Goal: Book appointment/travel/reservation

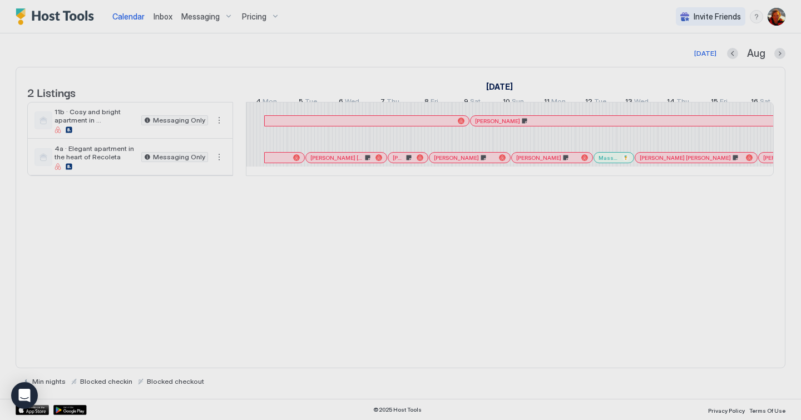
scroll to position [0, 618]
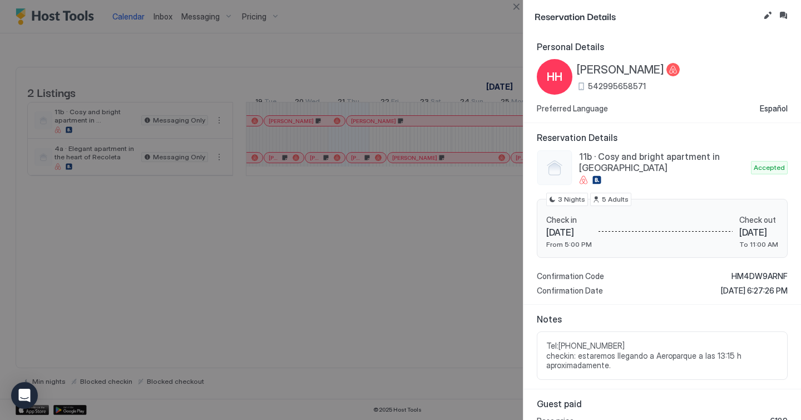
click at [482, 287] on div at bounding box center [400, 210] width 801 height 420
click at [516, 10] on button "Close" at bounding box center [516, 6] width 13 height 13
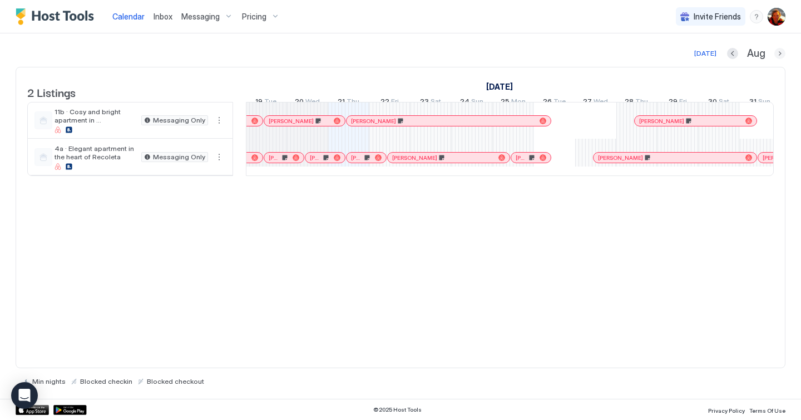
click at [785, 55] on button "Next month" at bounding box center [780, 53] width 11 height 11
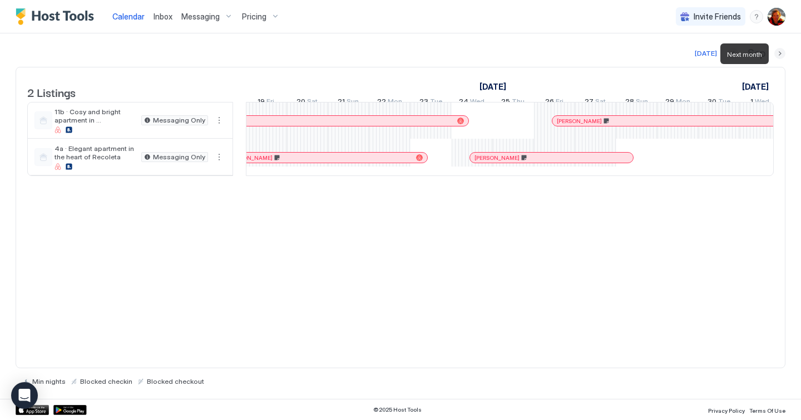
click at [785, 55] on button "Next month" at bounding box center [780, 53] width 11 height 11
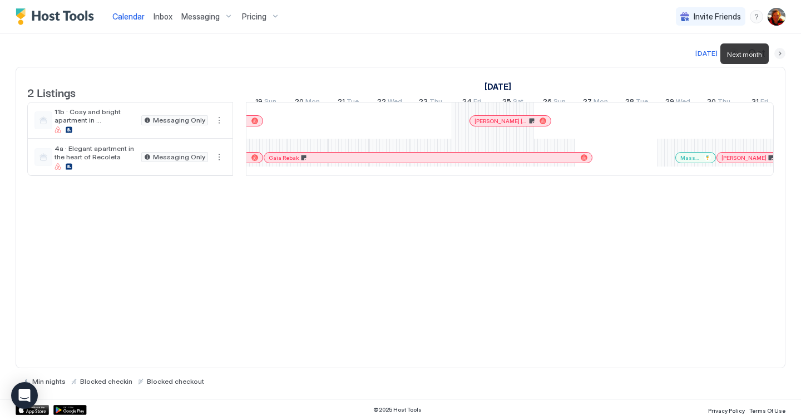
click at [785, 55] on button "Next month" at bounding box center [780, 53] width 11 height 11
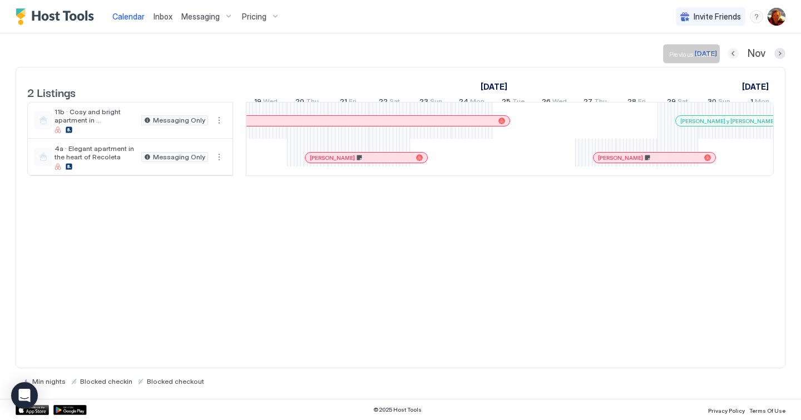
click at [735, 54] on button "Previous month" at bounding box center [733, 53] width 11 height 11
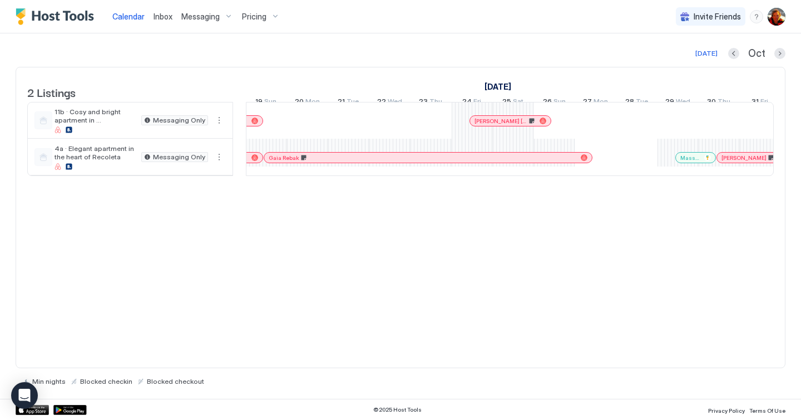
click at [688, 161] on span "Mass producciones" at bounding box center [690, 157] width 19 height 7
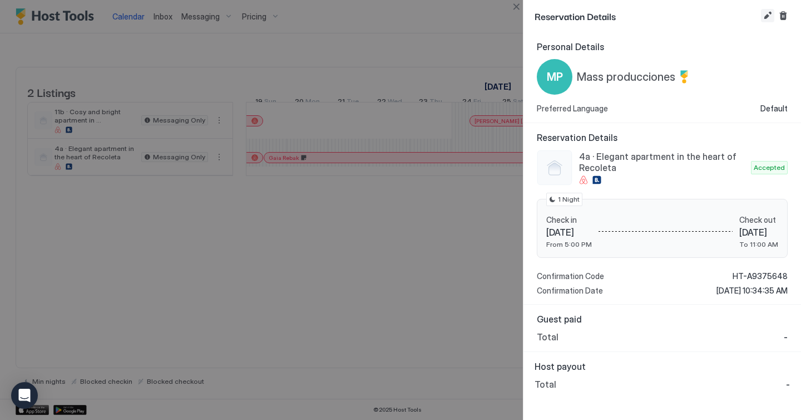
click at [768, 14] on button "Edit reservation" at bounding box center [767, 15] width 13 height 13
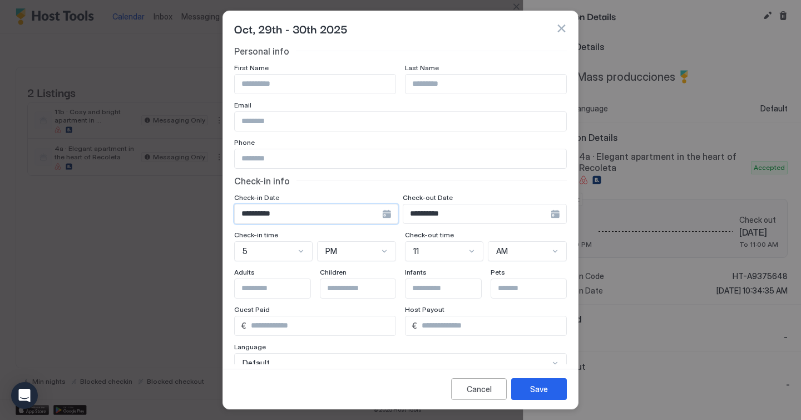
click at [264, 214] on input "**********" at bounding box center [308, 213] width 147 height 19
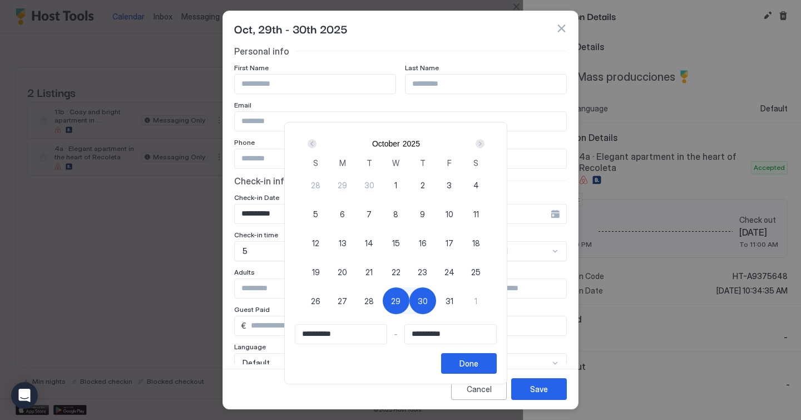
click at [373, 305] on span "28" at bounding box center [368, 301] width 9 height 12
type input "**********"
click at [397, 302] on span "29" at bounding box center [395, 301] width 9 height 12
type input "**********"
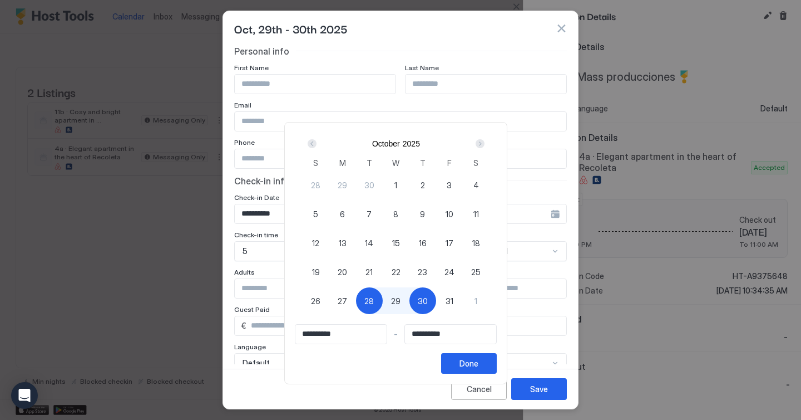
type input "**********"
click at [479, 360] on div "Done" at bounding box center [469, 363] width 19 height 12
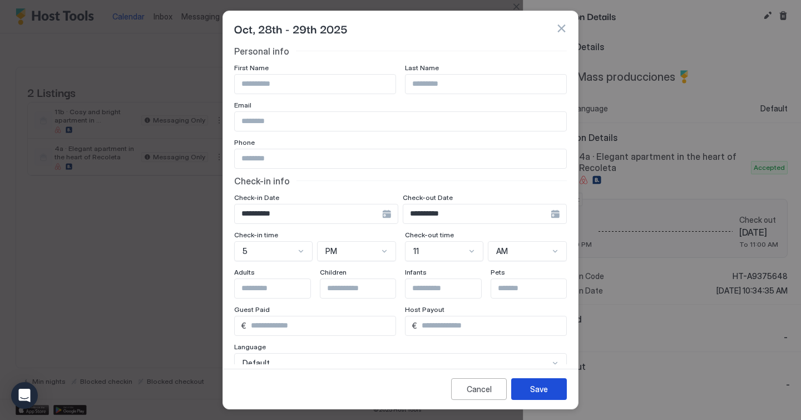
click at [551, 391] on button "Save" at bounding box center [539, 389] width 56 height 22
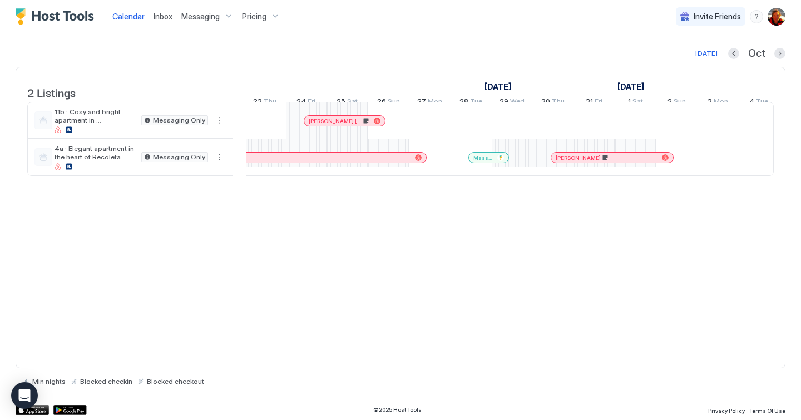
click at [512, 159] on div "[DEMOGRAPHIC_DATA][PERSON_NAME] [PERSON_NAME] [PERSON_NAME] [PERSON_NAME] [PERS…" at bounding box center [595, 138] width 2182 height 73
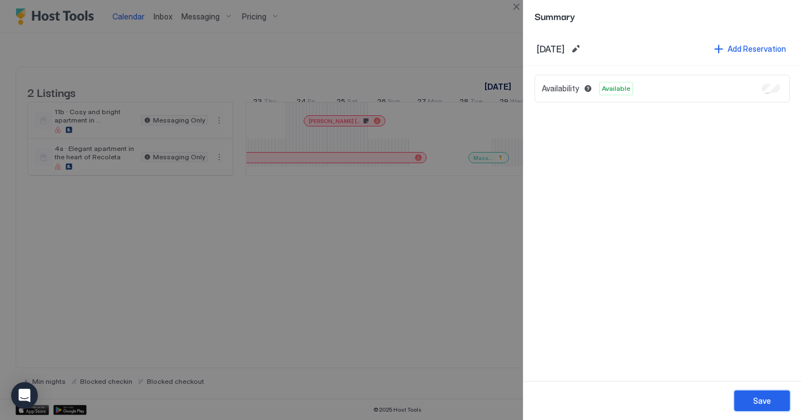
click at [752, 404] on button "Save" at bounding box center [763, 400] width 56 height 21
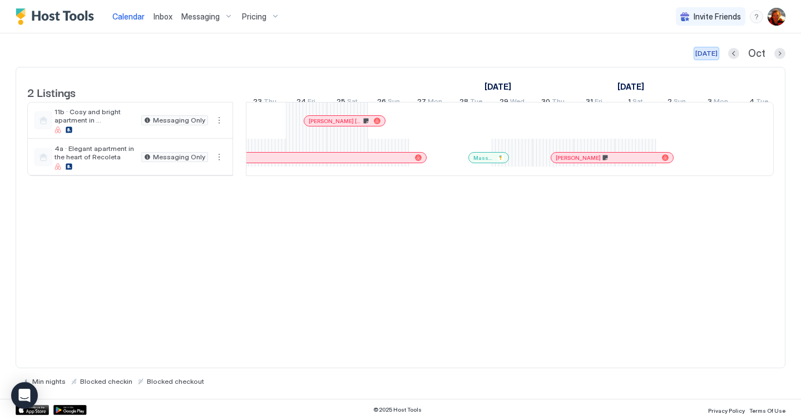
drag, startPoint x: 716, startPoint y: 56, endPoint x: 522, endPoint y: 240, distance: 267.7
click at [716, 56] on div "[DATE]" at bounding box center [707, 53] width 22 height 10
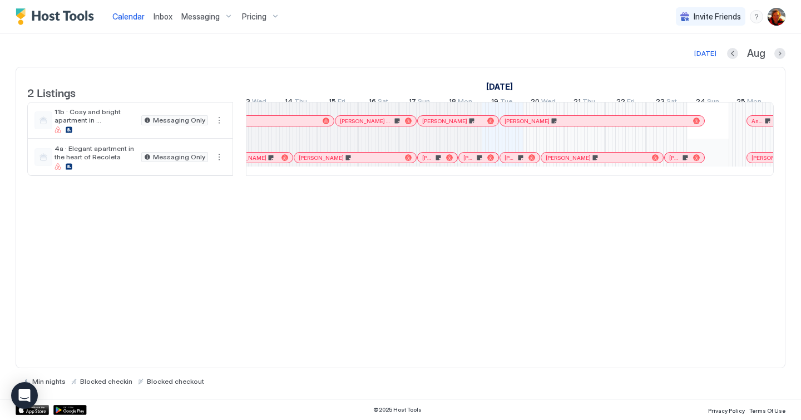
scroll to position [0, 485]
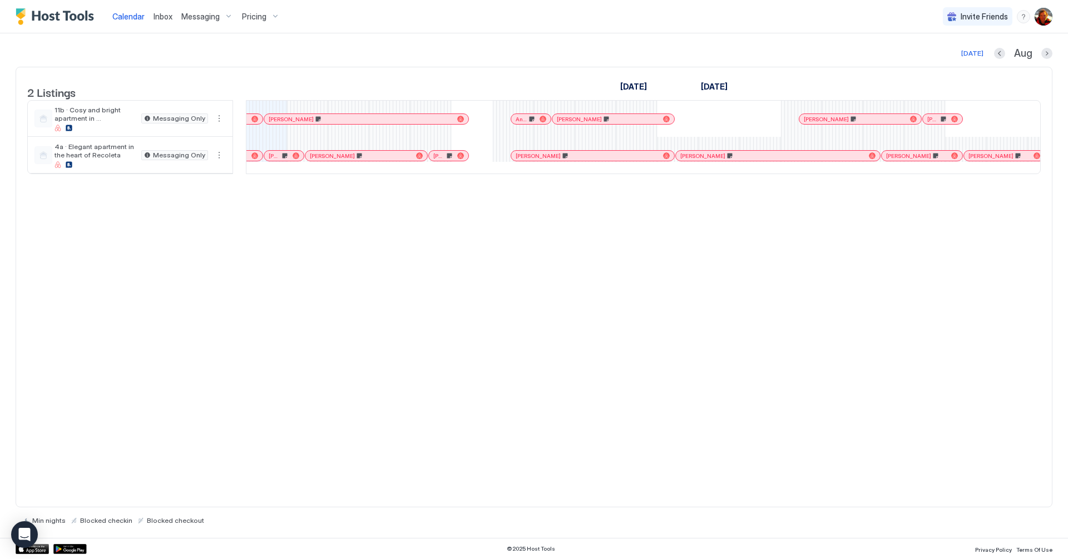
click at [467, 161] on div "[PERSON_NAME]" at bounding box center [449, 156] width 40 height 10
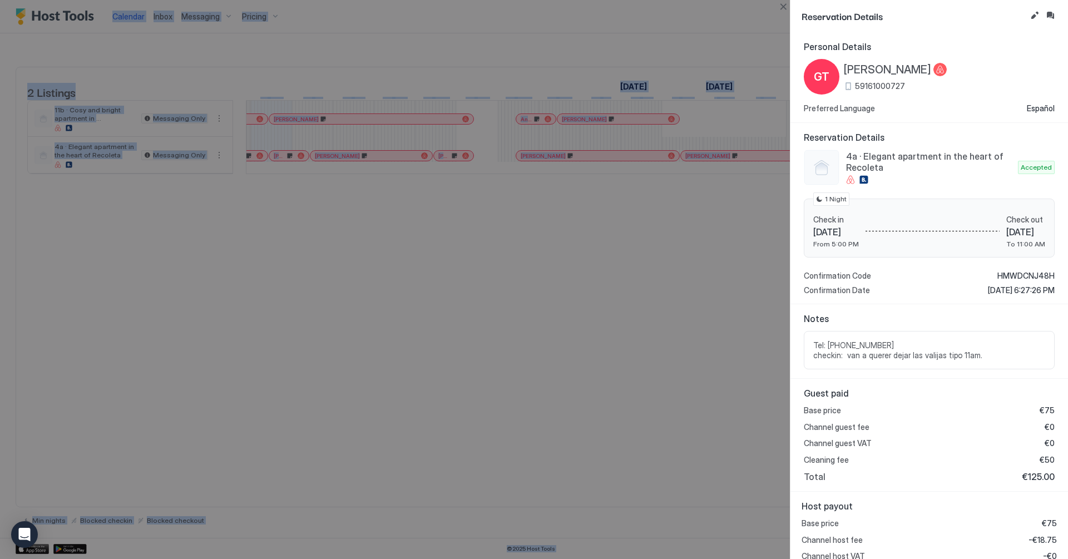
click at [467, 170] on div at bounding box center [534, 279] width 1068 height 559
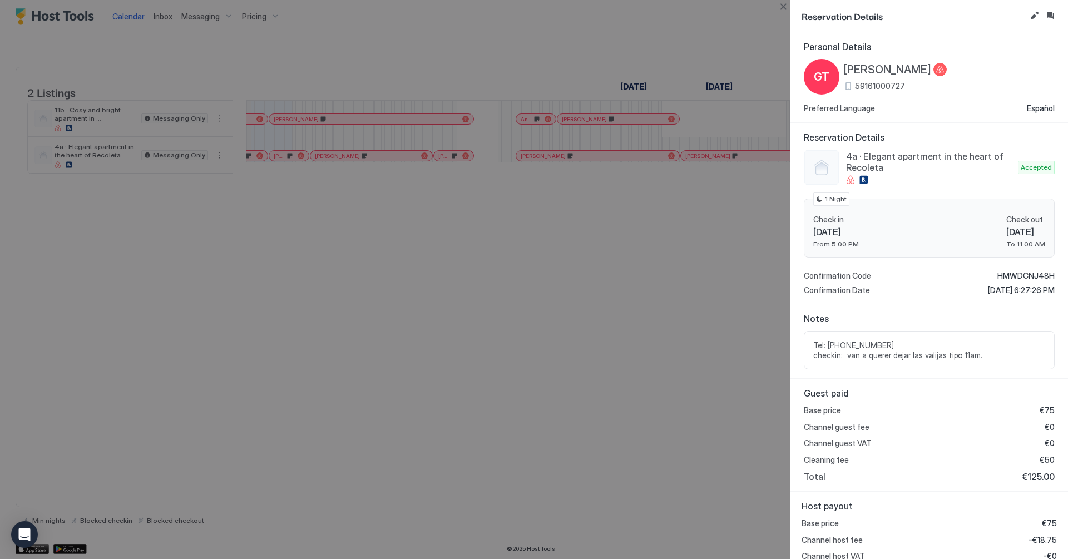
click at [450, 310] on div at bounding box center [534, 279] width 1068 height 559
click at [788, 9] on button "Close" at bounding box center [783, 6] width 13 height 13
